Goal: Task Accomplishment & Management: Complete application form

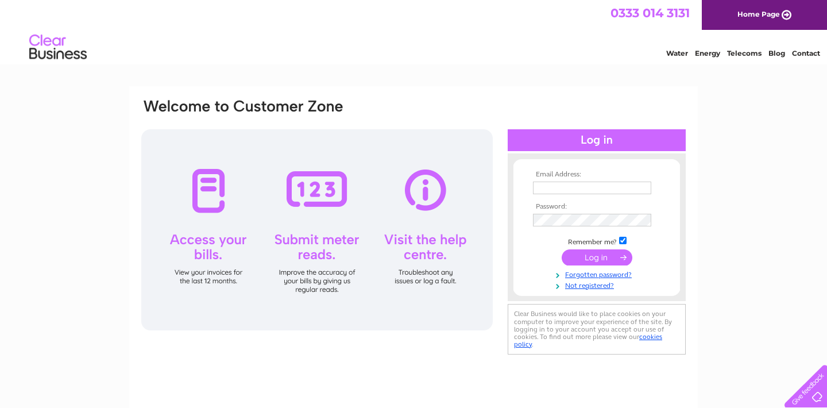
click at [575, 190] on input "text" at bounding box center [592, 188] width 118 height 13
click at [580, 186] on input "text" at bounding box center [592, 188] width 118 height 13
click at [583, 286] on link "Not registered?" at bounding box center [598, 285] width 130 height 11
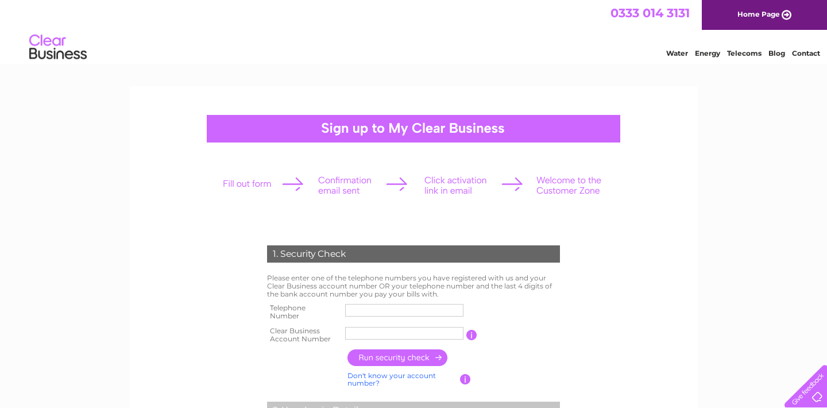
click at [368, 301] on td at bounding box center [404, 312] width 124 height 23
click at [363, 311] on input "text" at bounding box center [404, 310] width 118 height 13
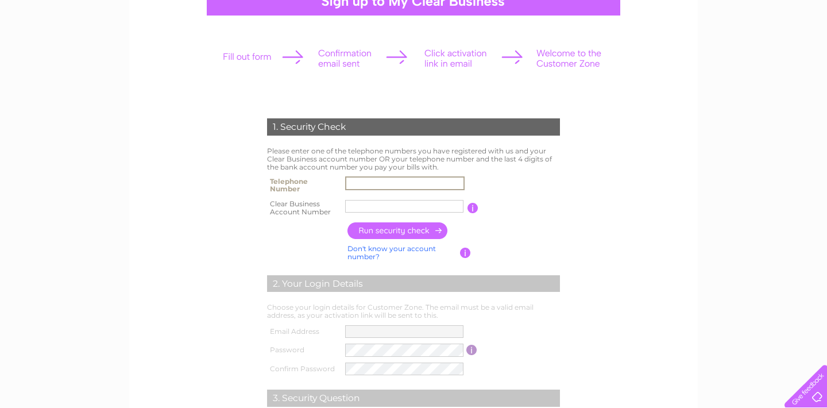
scroll to position [132, 0]
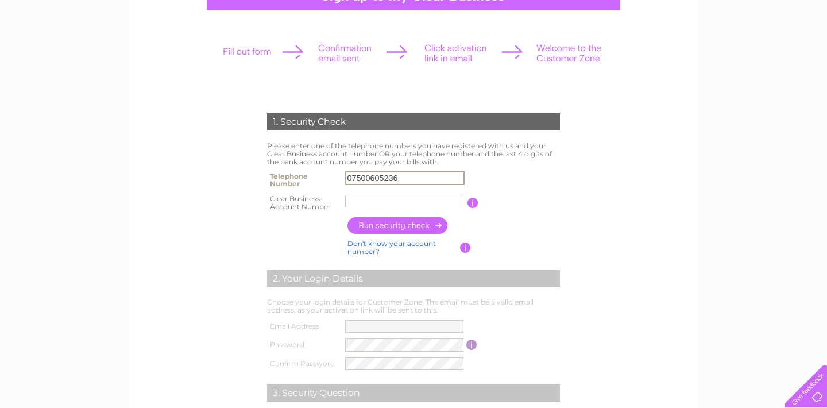
type input "07500605236"
click at [367, 203] on input "text" at bounding box center [404, 201] width 118 height 13
type input "1128578"
click at [373, 226] on input "button" at bounding box center [398, 225] width 101 height 17
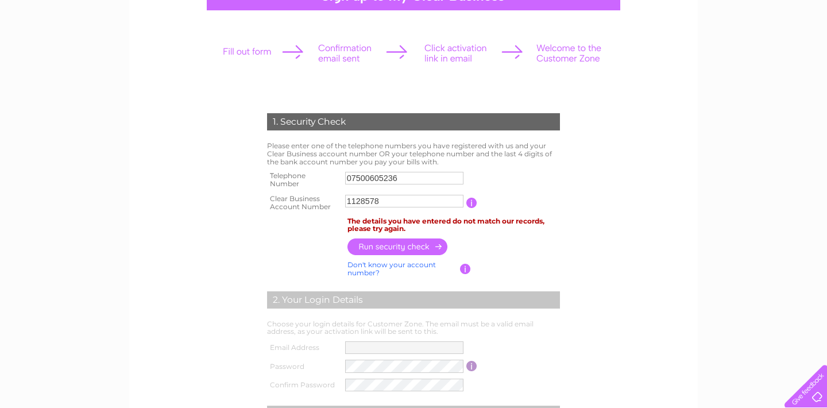
click at [402, 178] on input "07500605236" at bounding box center [404, 178] width 118 height 13
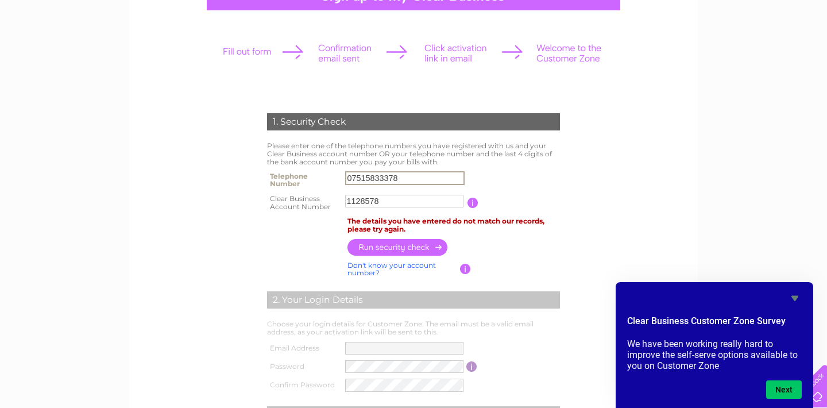
type input "07515833378"
click at [376, 247] on input "button" at bounding box center [398, 247] width 101 height 17
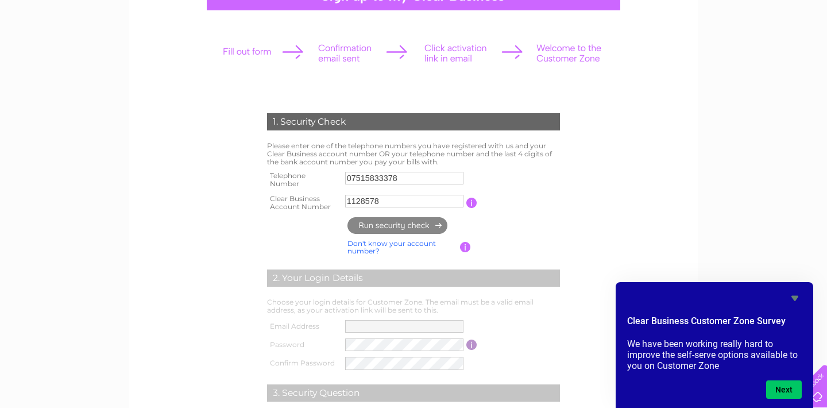
type input "br********@gm*******"
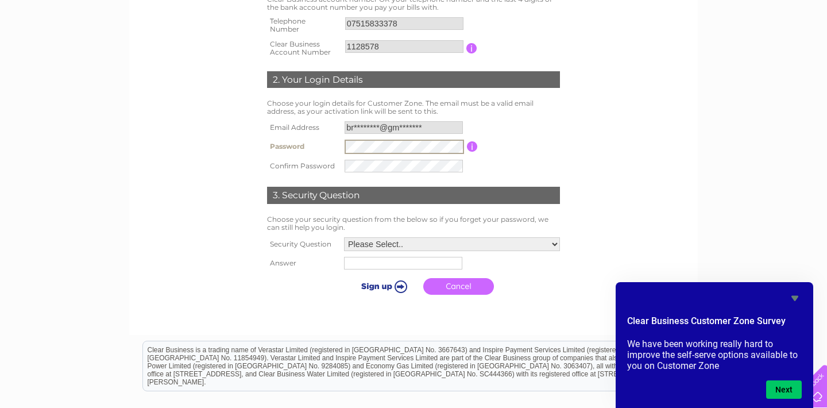
scroll to position [295, 0]
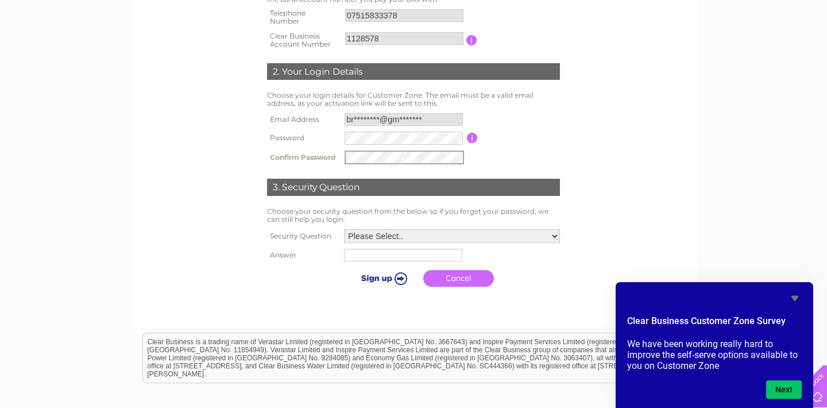
click at [392, 232] on select "Please Select.. In what town or city was your first job? In what town or city d…" at bounding box center [452, 236] width 216 height 14
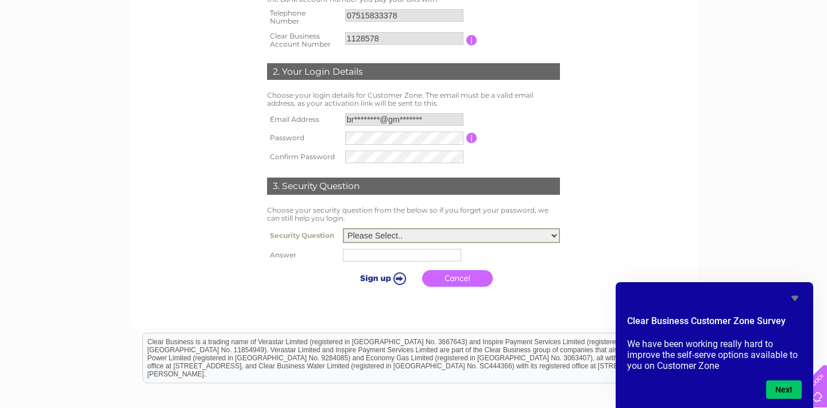
select select "6"
click at [400, 249] on td at bounding box center [451, 255] width 223 height 18
click at [394, 254] on input "text" at bounding box center [403, 254] width 118 height 13
type input "Chiranjeevi"
click at [378, 275] on input "submit" at bounding box center [382, 278] width 71 height 16
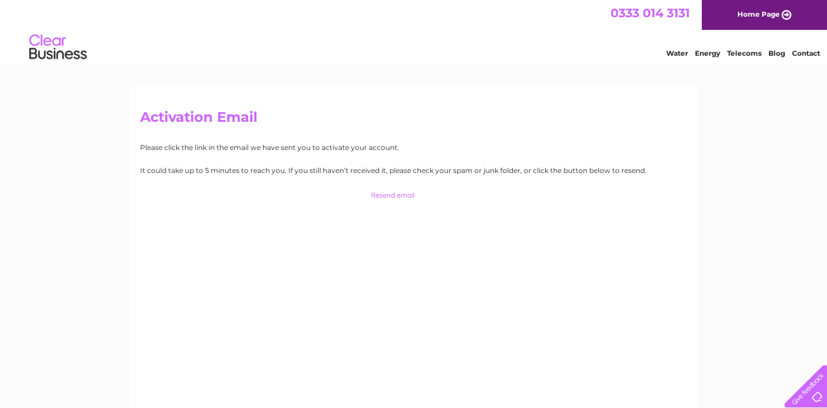
click at [534, 174] on p "It could take up to 5 minutes to reach you. If you still haven’t received it, p…" at bounding box center [413, 170] width 547 height 11
click at [432, 117] on h2 "Activation Email" at bounding box center [413, 120] width 547 height 22
click at [319, 111] on h2 "Activation Email" at bounding box center [413, 120] width 547 height 22
click at [472, 67] on html "0333 014 3131 Home Page Water Energy Telecoms Blog Contact" at bounding box center [413, 33] width 827 height 67
